Goal: Information Seeking & Learning: Learn about a topic

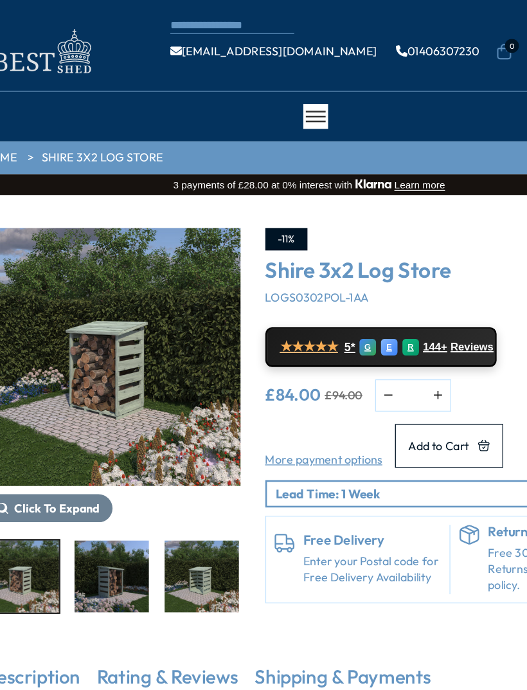
click at [143, 267] on img "1 / 9" at bounding box center [110, 277] width 201 height 201
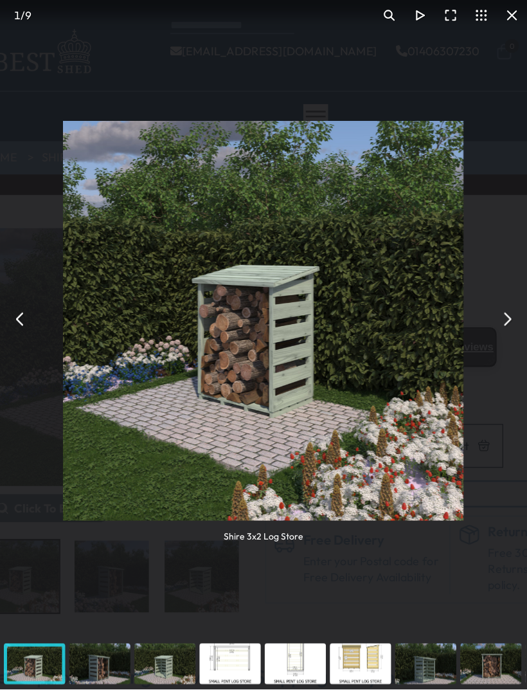
click at [406, 242] on button "You can close this modal content with the ESC key" at bounding box center [418, 248] width 24 height 24
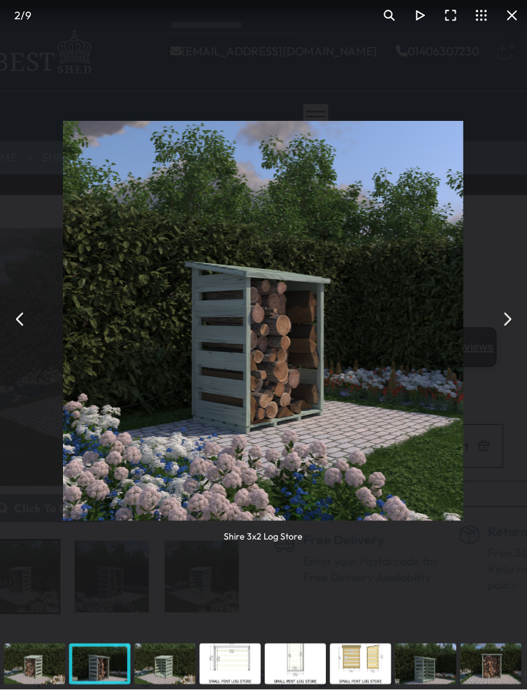
click at [406, 248] on button "You can close this modal content with the ESC key" at bounding box center [418, 248] width 24 height 24
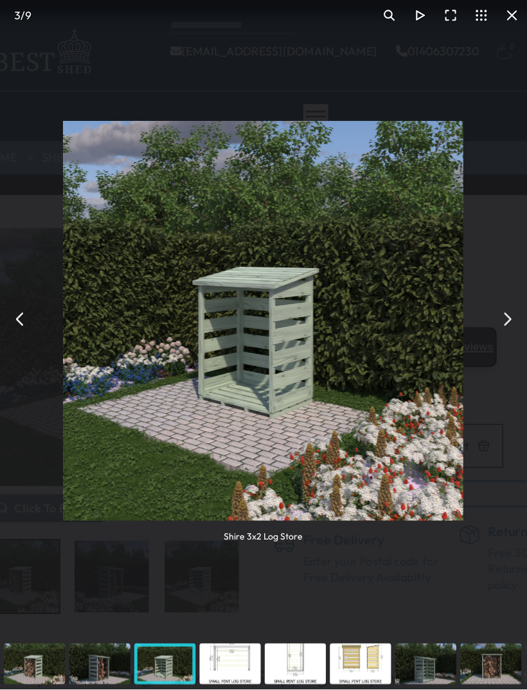
click at [406, 248] on button "You can close this modal content with the ESC key" at bounding box center [418, 248] width 24 height 24
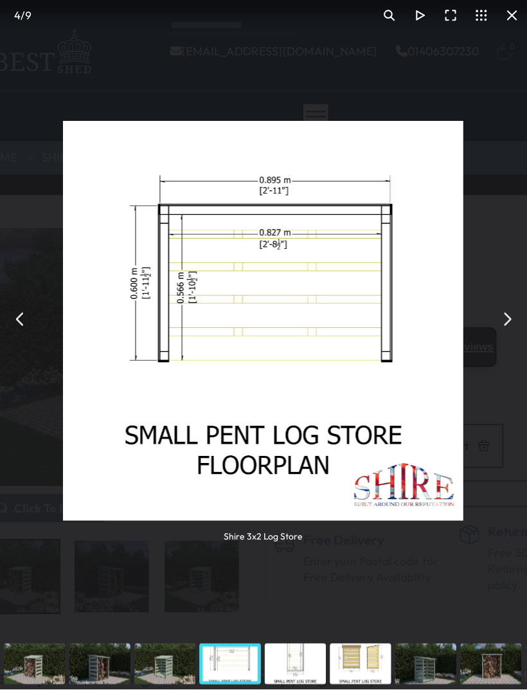
click at [406, 242] on button "You can close this modal content with the ESC key" at bounding box center [418, 248] width 24 height 24
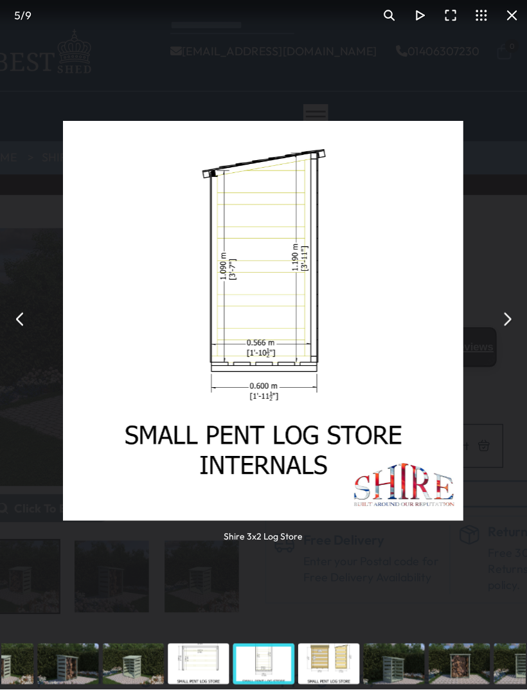
click at [407, 244] on div "Shire 3x2 Log Store" at bounding box center [228, 248] width 410 height 496
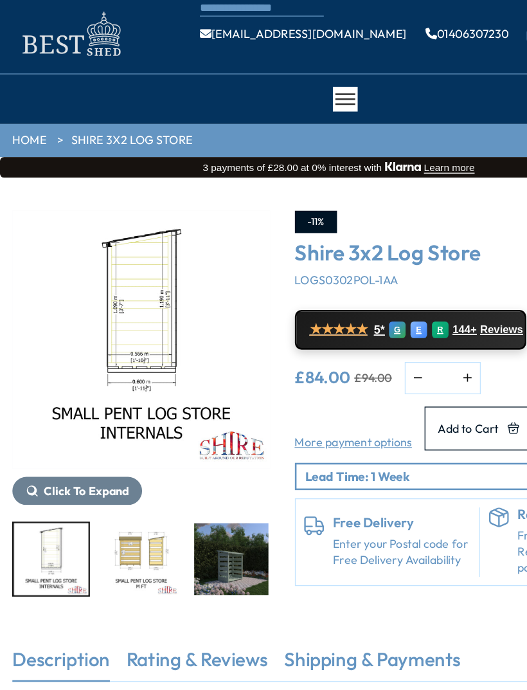
click at [28, 116] on link "HOME" at bounding box center [23, 122] width 26 height 13
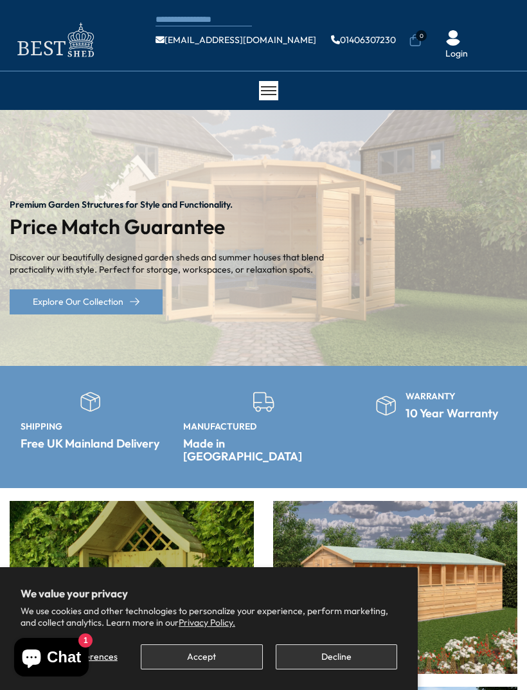
click at [69, 51] on img at bounding box center [55, 40] width 90 height 42
click at [271, 89] on div at bounding box center [268, 90] width 19 height 19
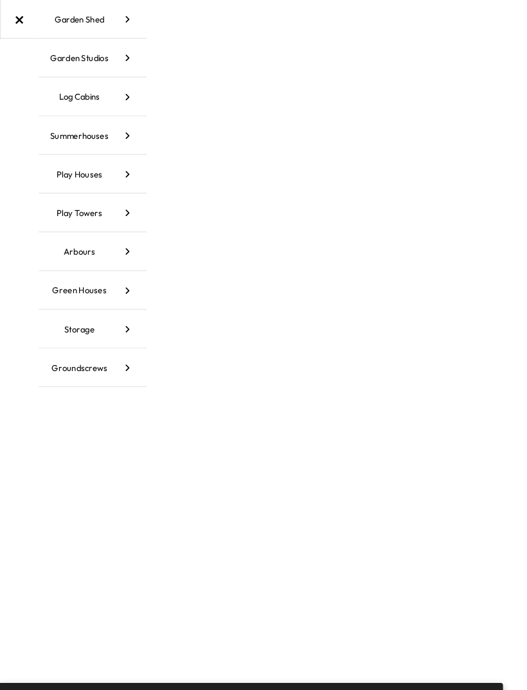
click at [104, 269] on icon at bounding box center [106, 273] width 32 height 32
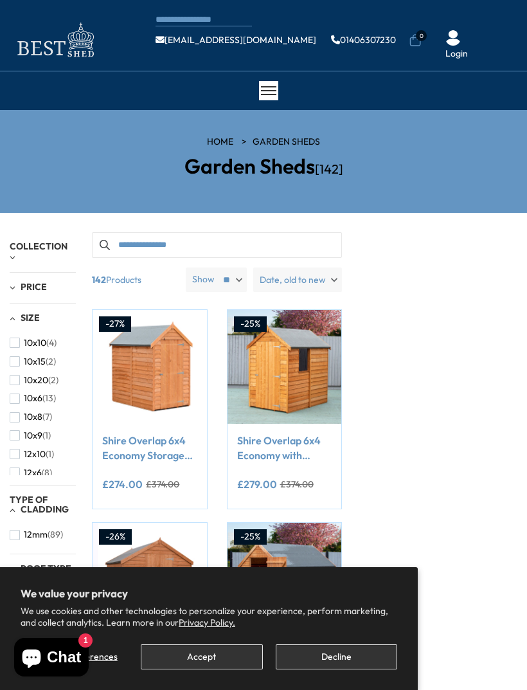
click at [266, 97] on div at bounding box center [268, 90] width 19 height 19
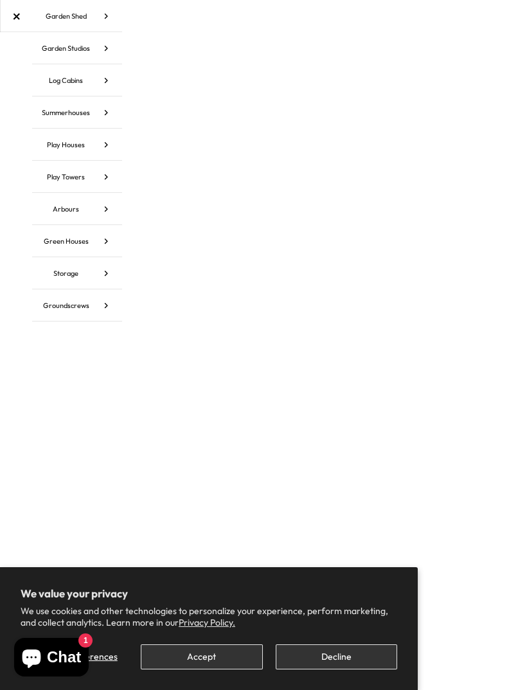
scroll to position [83, 0]
click at [107, 308] on icon at bounding box center [106, 305] width 32 height 32
